Goal: Task Accomplishment & Management: Use online tool/utility

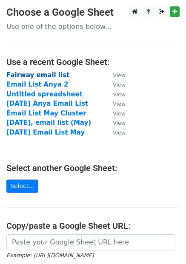
click at [36, 74] on strong "Fairway email list" at bounding box center [37, 75] width 63 height 8
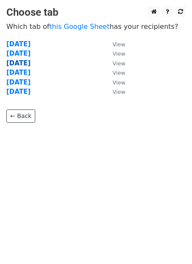
click at [31, 65] on strong "[DATE]" at bounding box center [18, 63] width 24 height 8
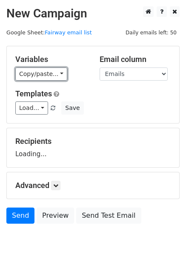
click at [43, 72] on link "Copy/paste..." at bounding box center [41, 74] width 52 height 13
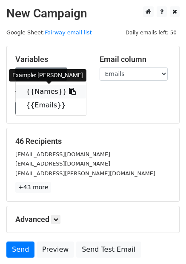
click at [69, 90] on icon at bounding box center [72, 91] width 7 height 7
